Goal: Check status: Check status

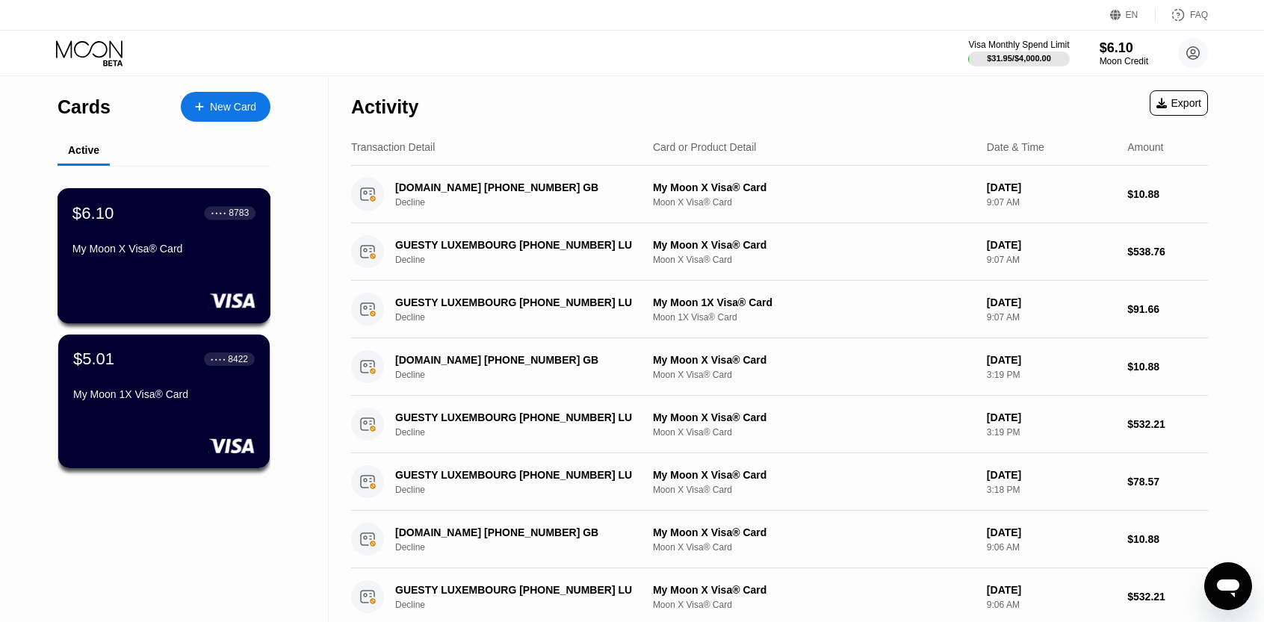
click at [188, 274] on div "$6.10 ● ● ● ● 8783 My Moon X Visa® Card" at bounding box center [165, 255] width 214 height 135
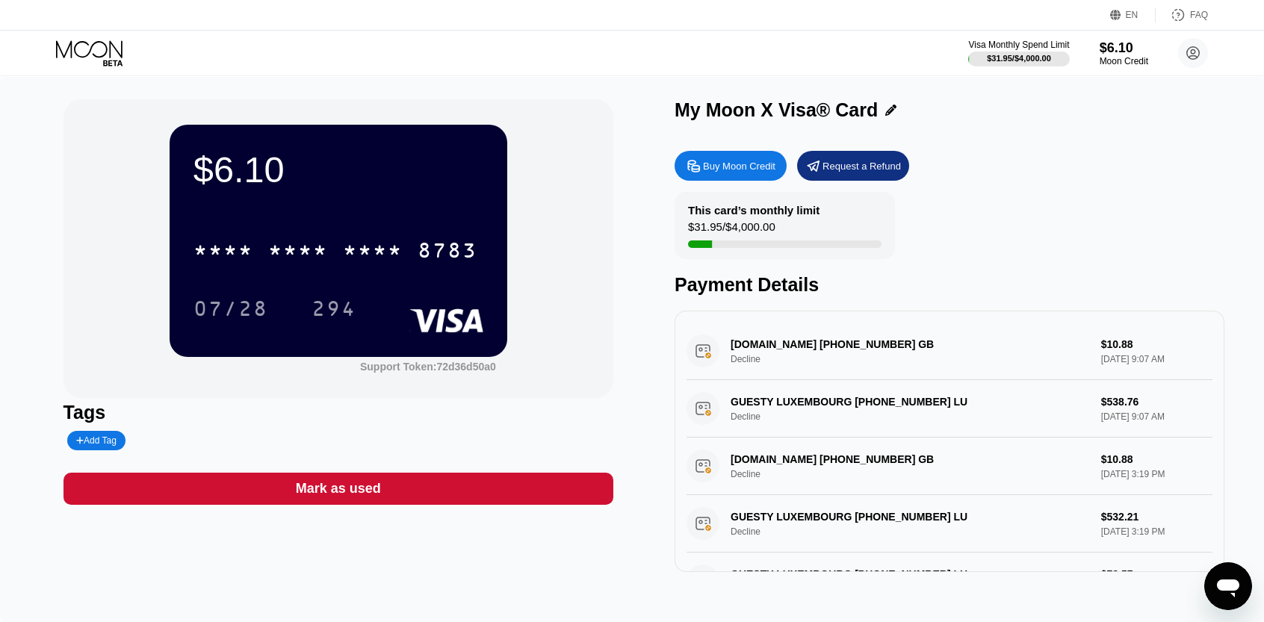
click at [410, 262] on div "* * * * * * * * * * * * 8783" at bounding box center [335, 250] width 302 height 37
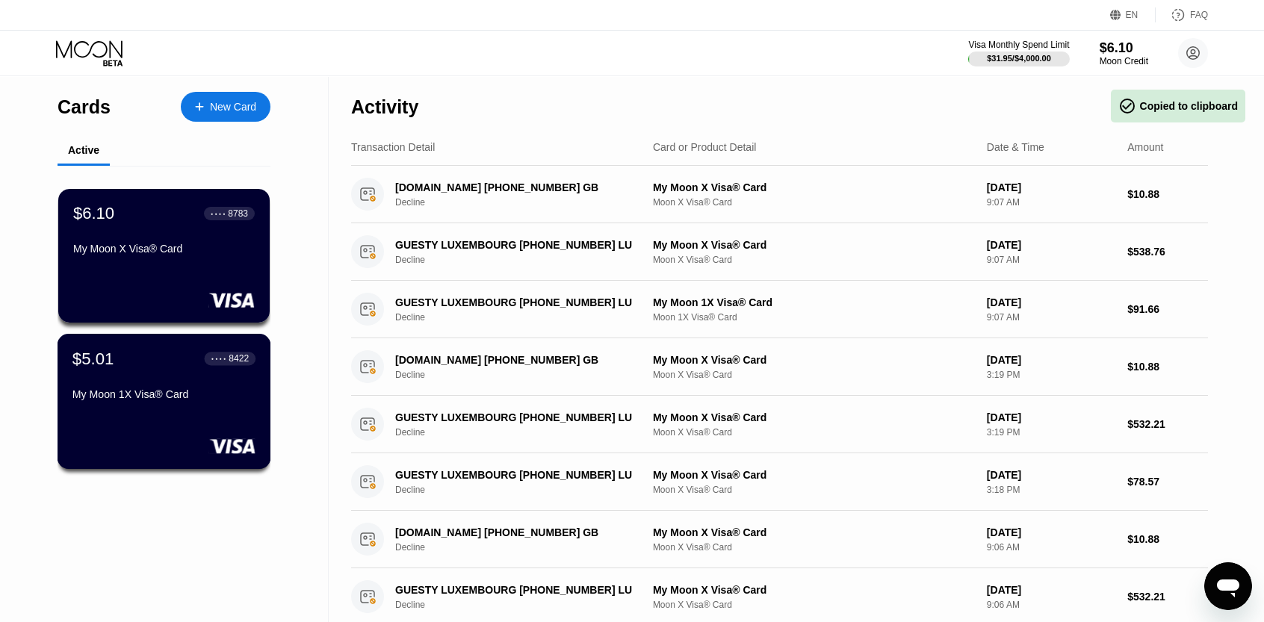
click at [191, 368] on div "$5.01 ● ● ● ● 8422" at bounding box center [163, 358] width 183 height 19
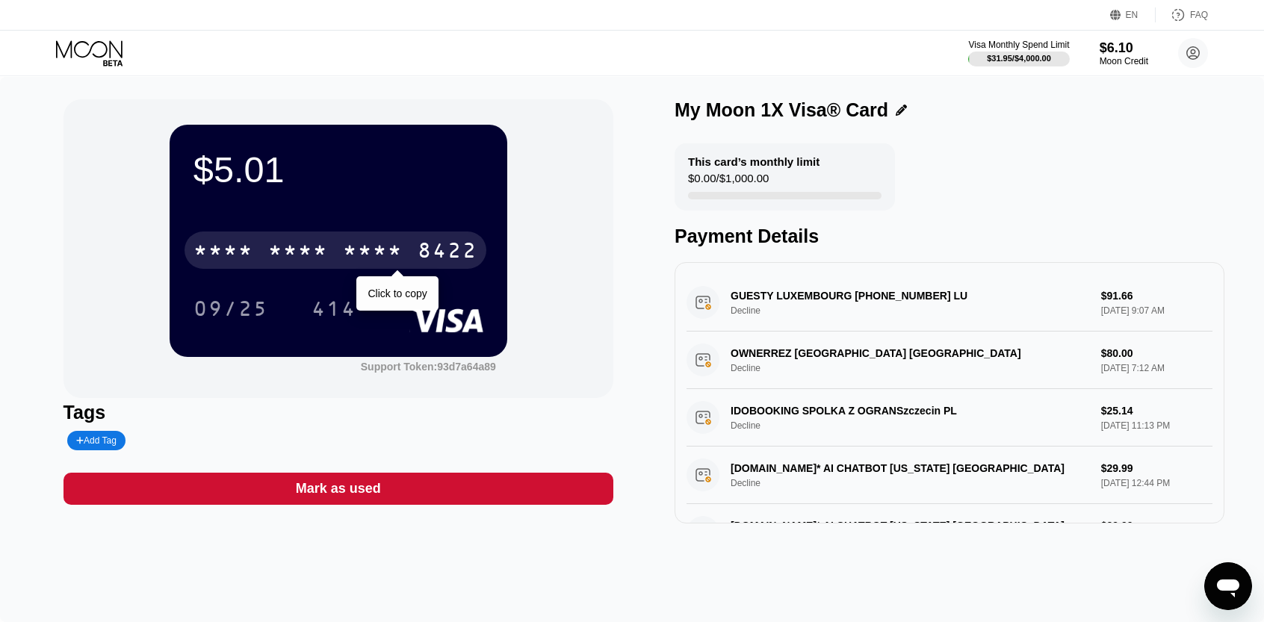
click at [409, 258] on div "* * * * * * * * * * * * 8422" at bounding box center [335, 250] width 302 height 37
